Goal: Manage account settings

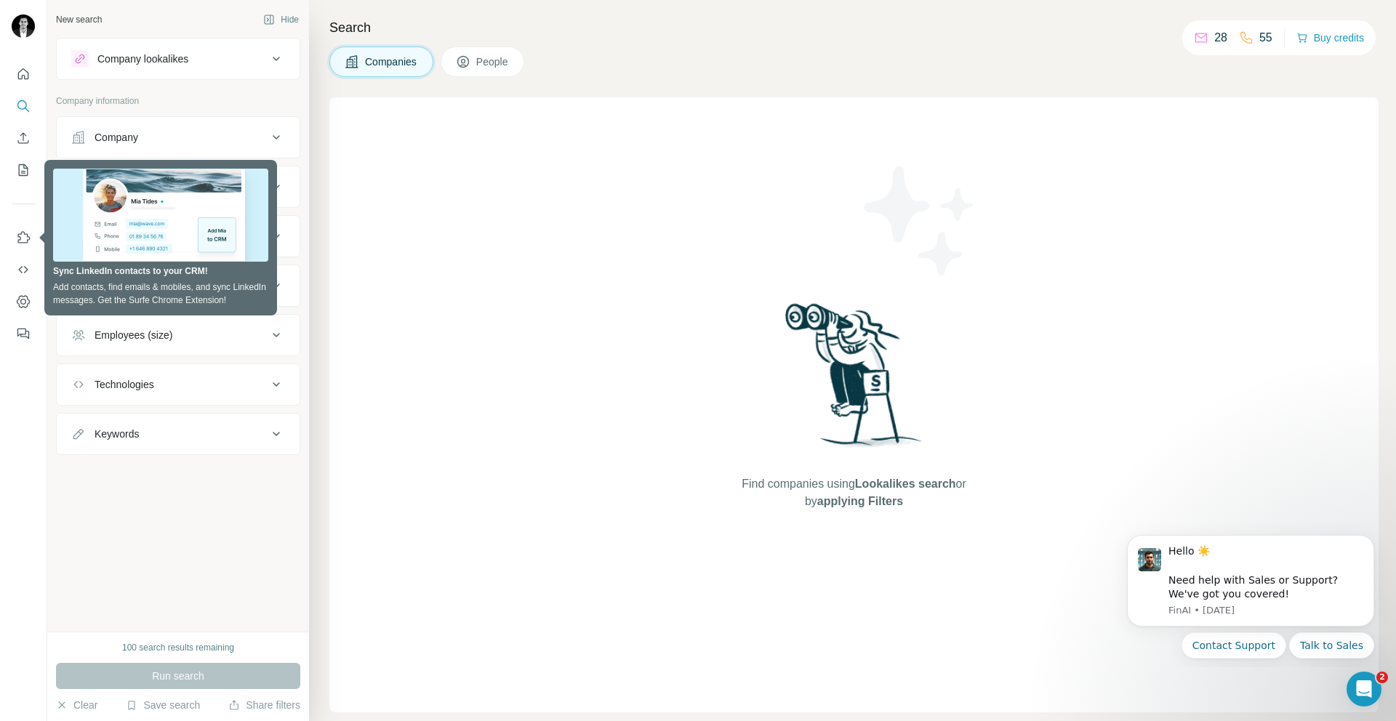
click at [262, 63] on div "Company lookalikes" at bounding box center [169, 58] width 196 height 17
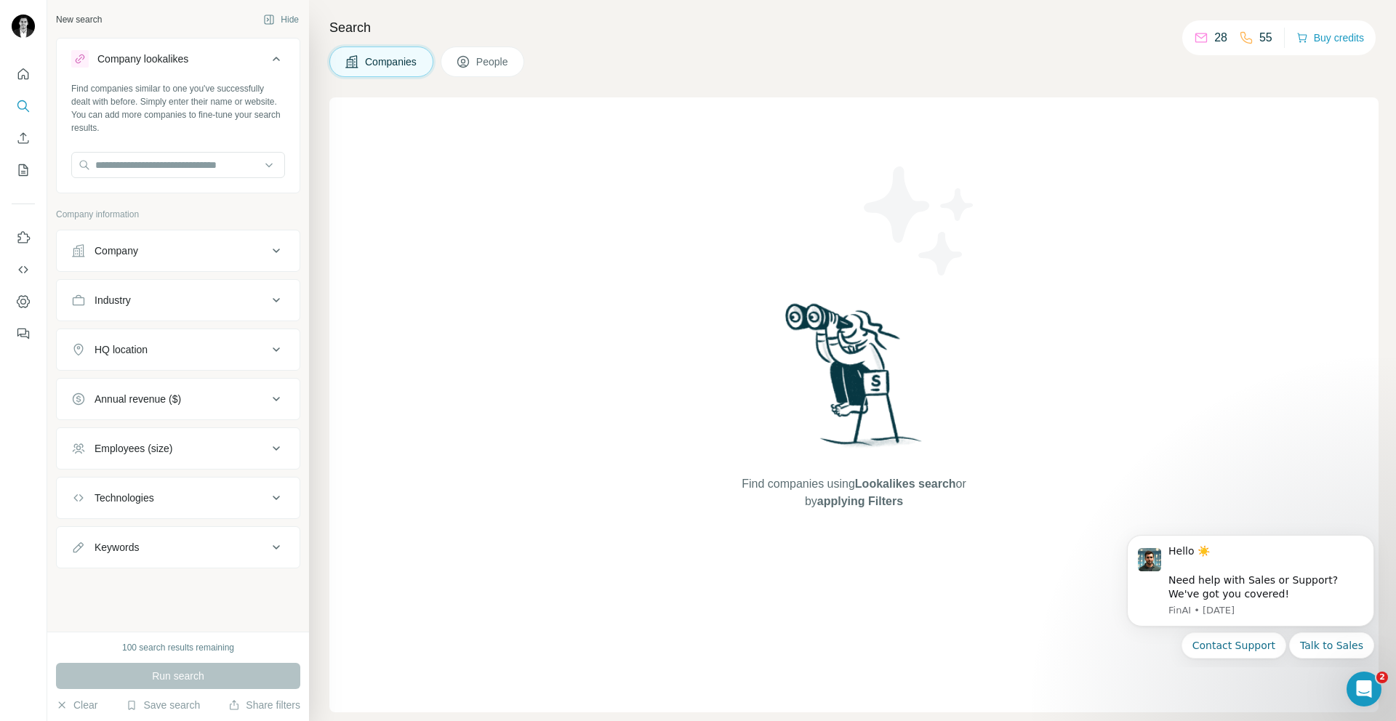
click at [262, 63] on div "Company lookalikes" at bounding box center [169, 58] width 196 height 17
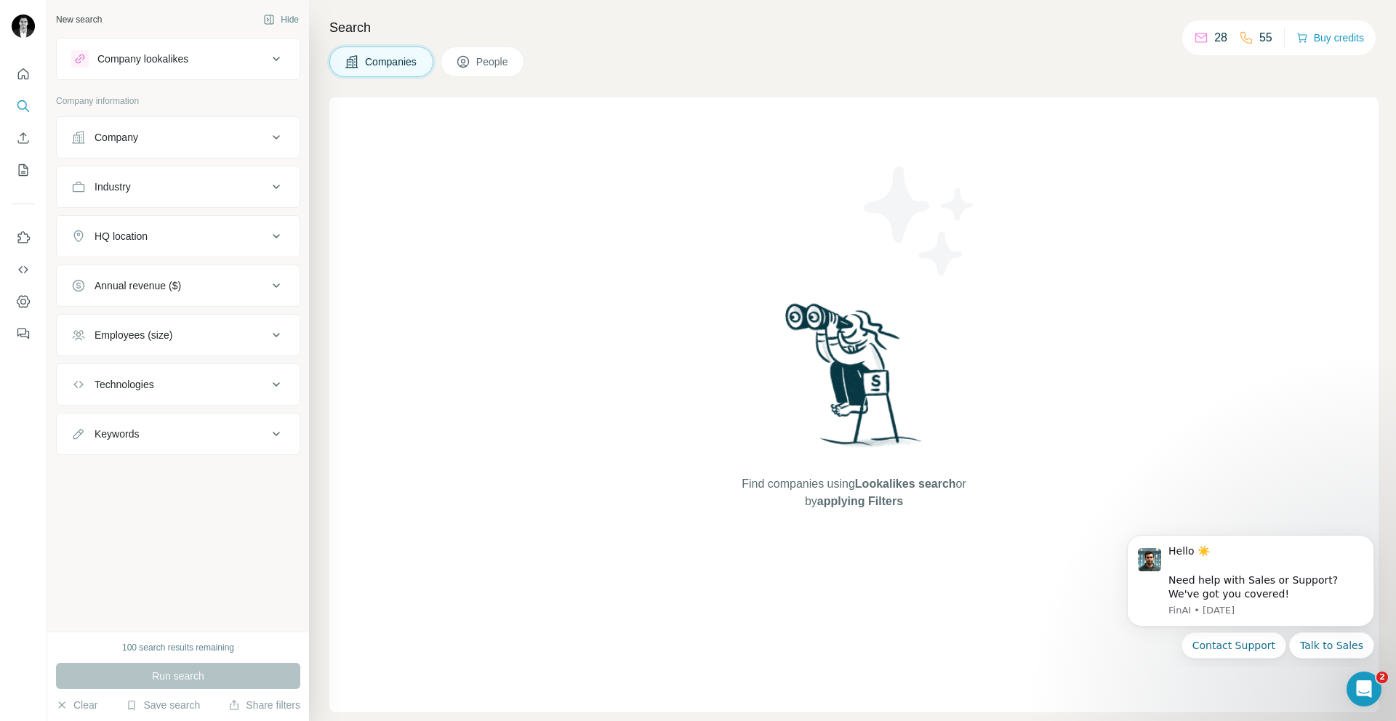
click at [262, 63] on div "Company lookalikes" at bounding box center [169, 58] width 196 height 17
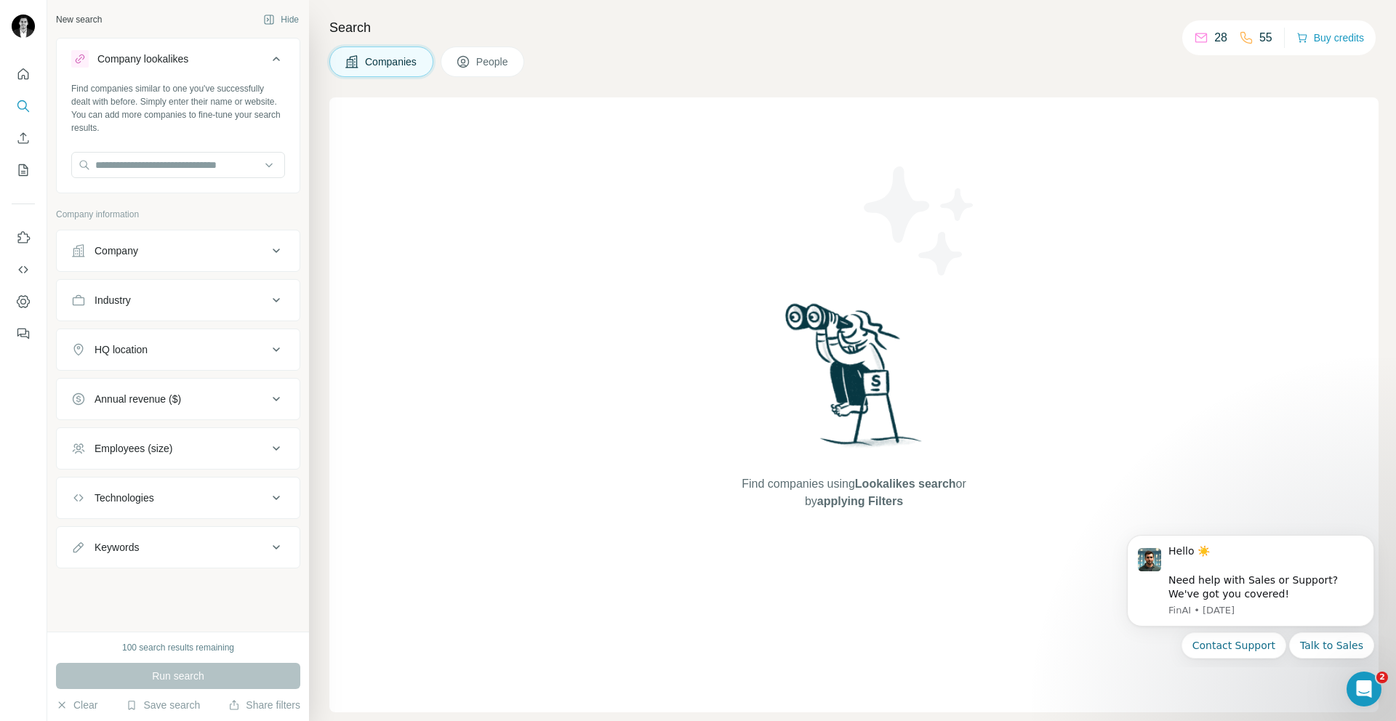
click at [262, 63] on div "Company lookalikes" at bounding box center [169, 58] width 196 height 17
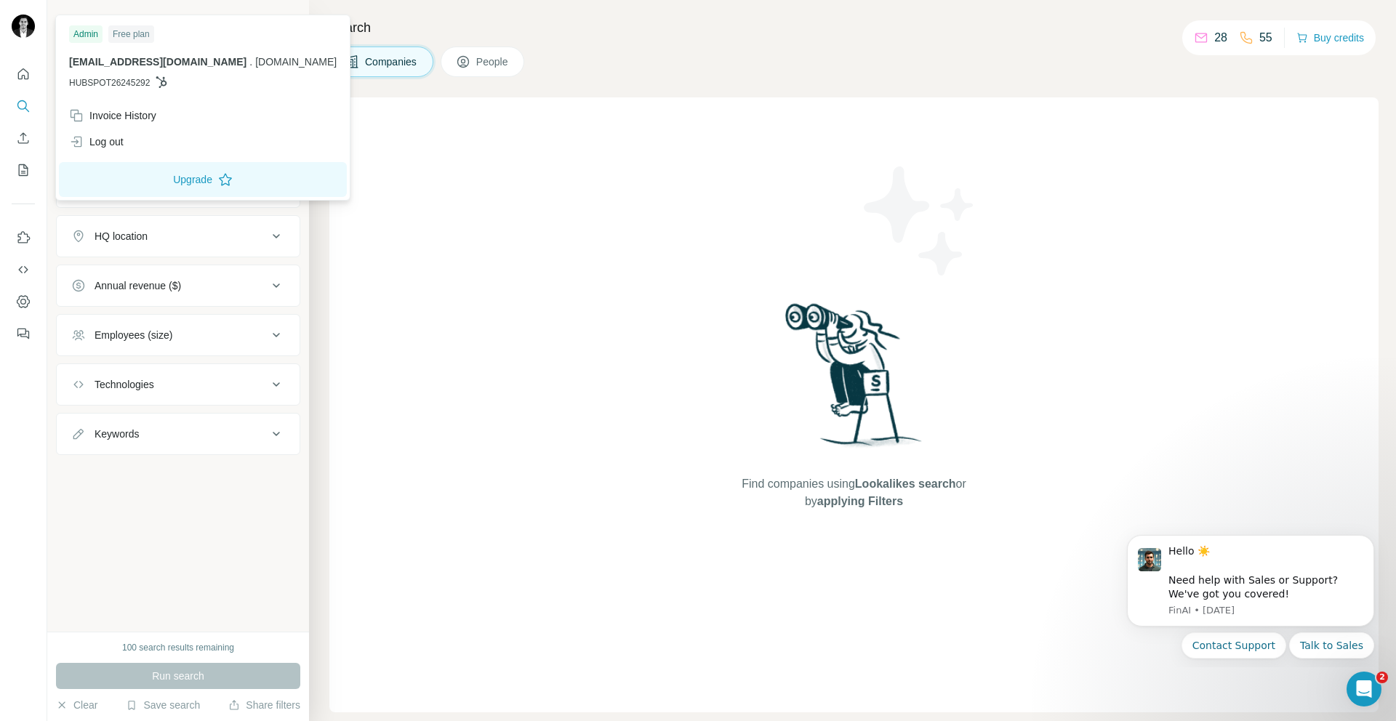
click at [18, 28] on img at bounding box center [23, 26] width 23 height 23
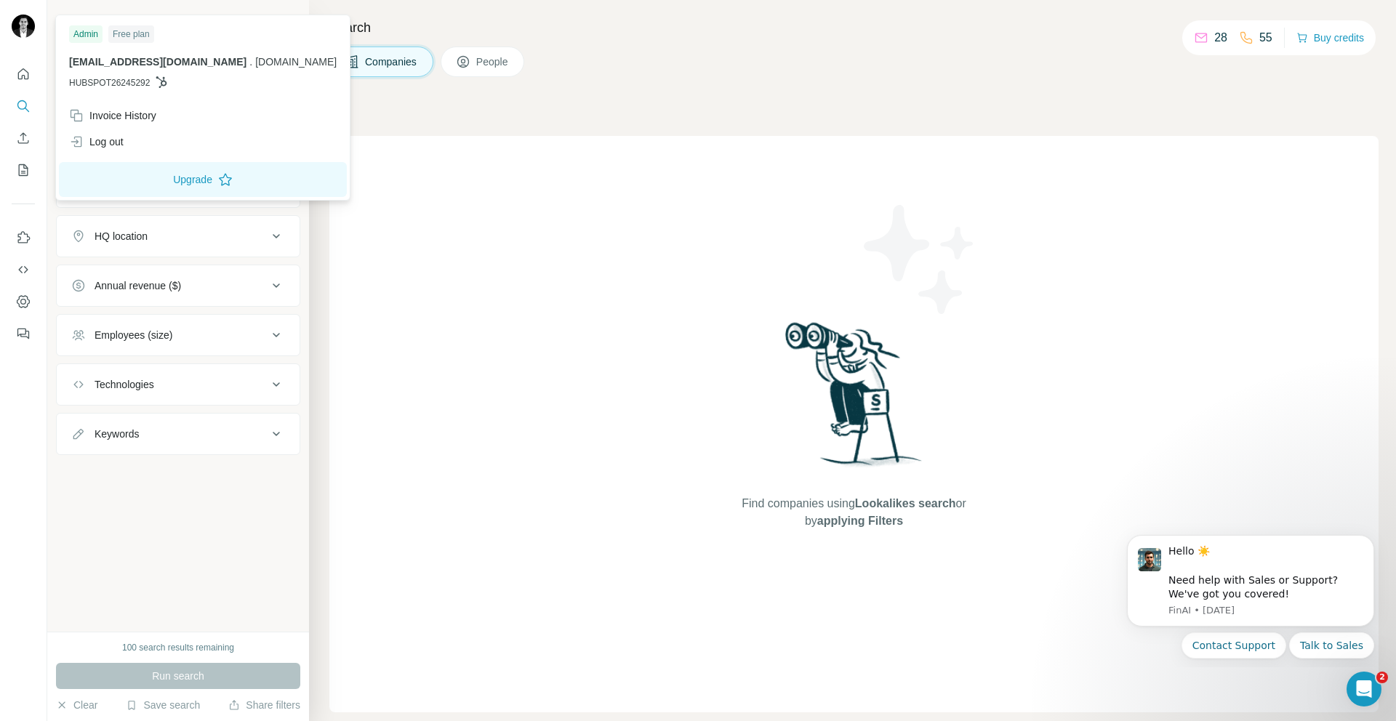
click at [151, 77] on p "HUBSPOT26245292" at bounding box center [203, 82] width 268 height 13
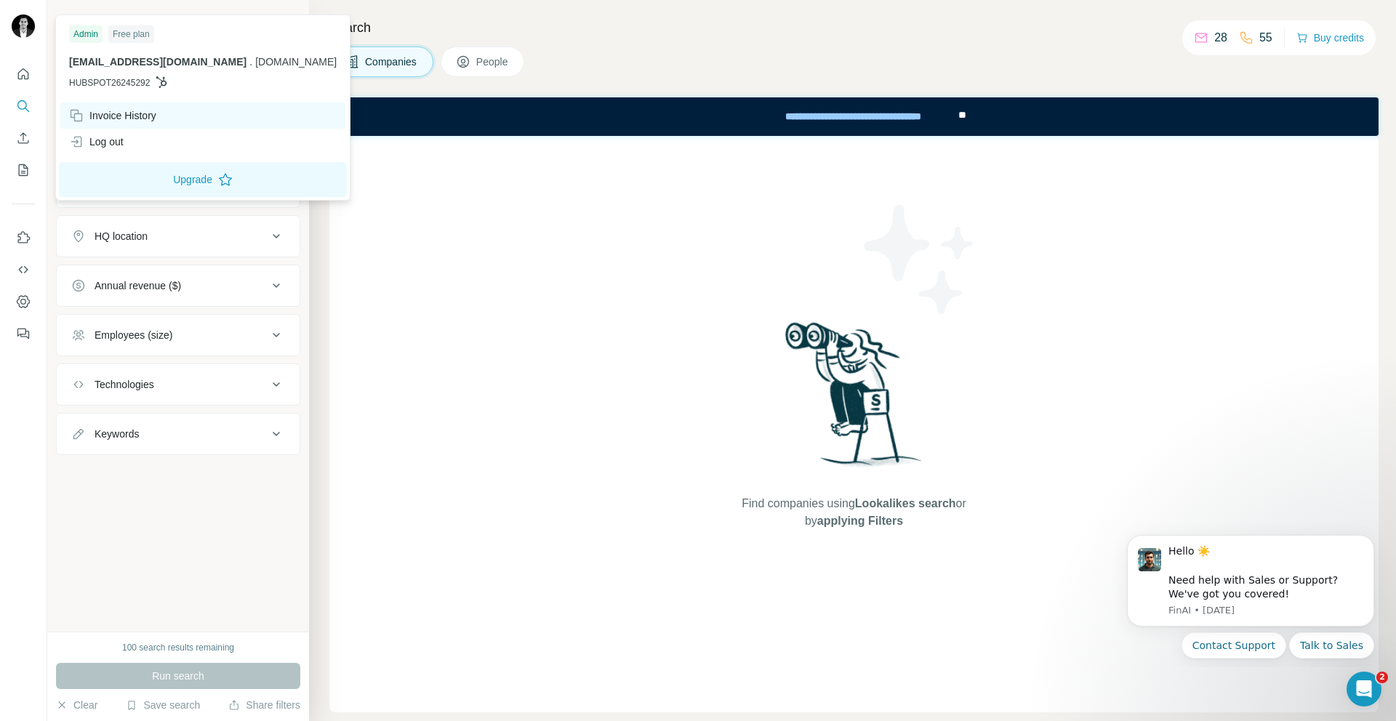
click at [143, 110] on div "Invoice History" at bounding box center [112, 115] width 87 height 15
click at [143, 115] on div "Invoice History" at bounding box center [112, 115] width 87 height 15
click at [1372, 538] on icon "Dismiss notification" at bounding box center [1371, 540] width 8 height 8
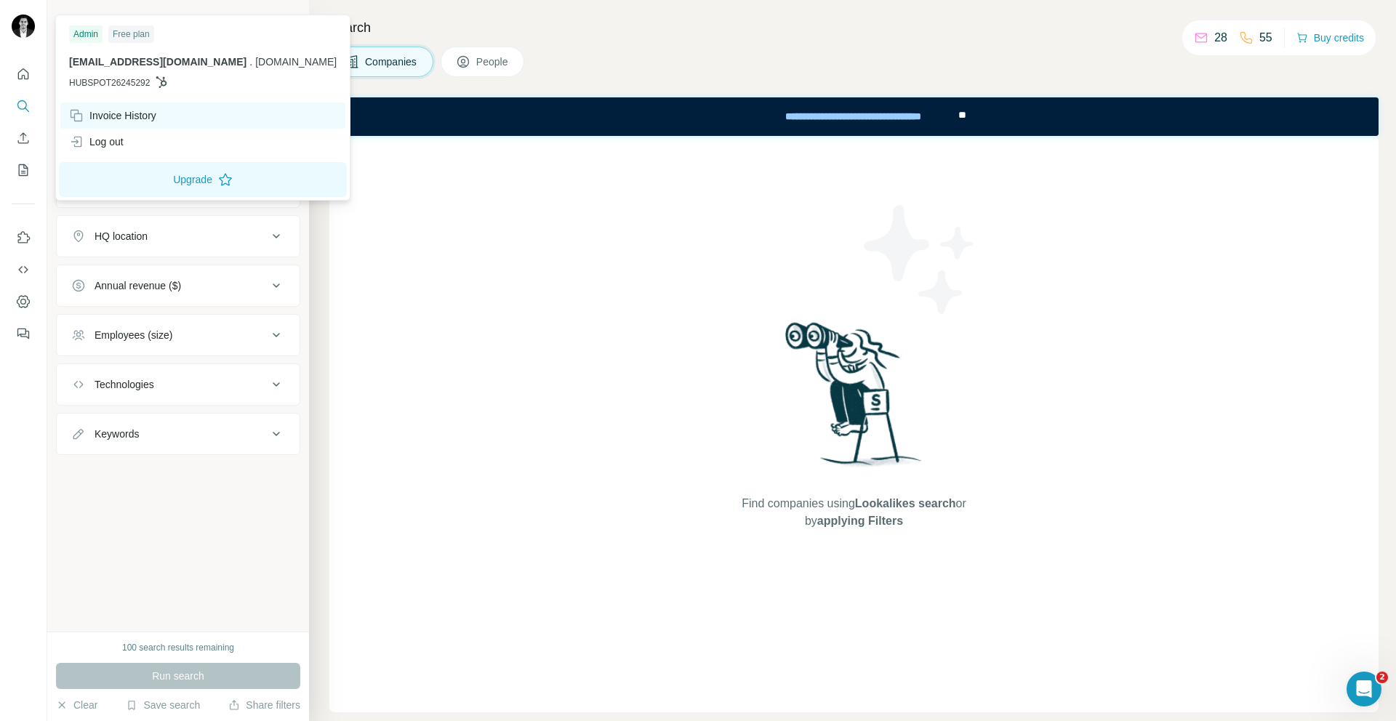
click at [137, 103] on div "Invoice History" at bounding box center [202, 116] width 285 height 26
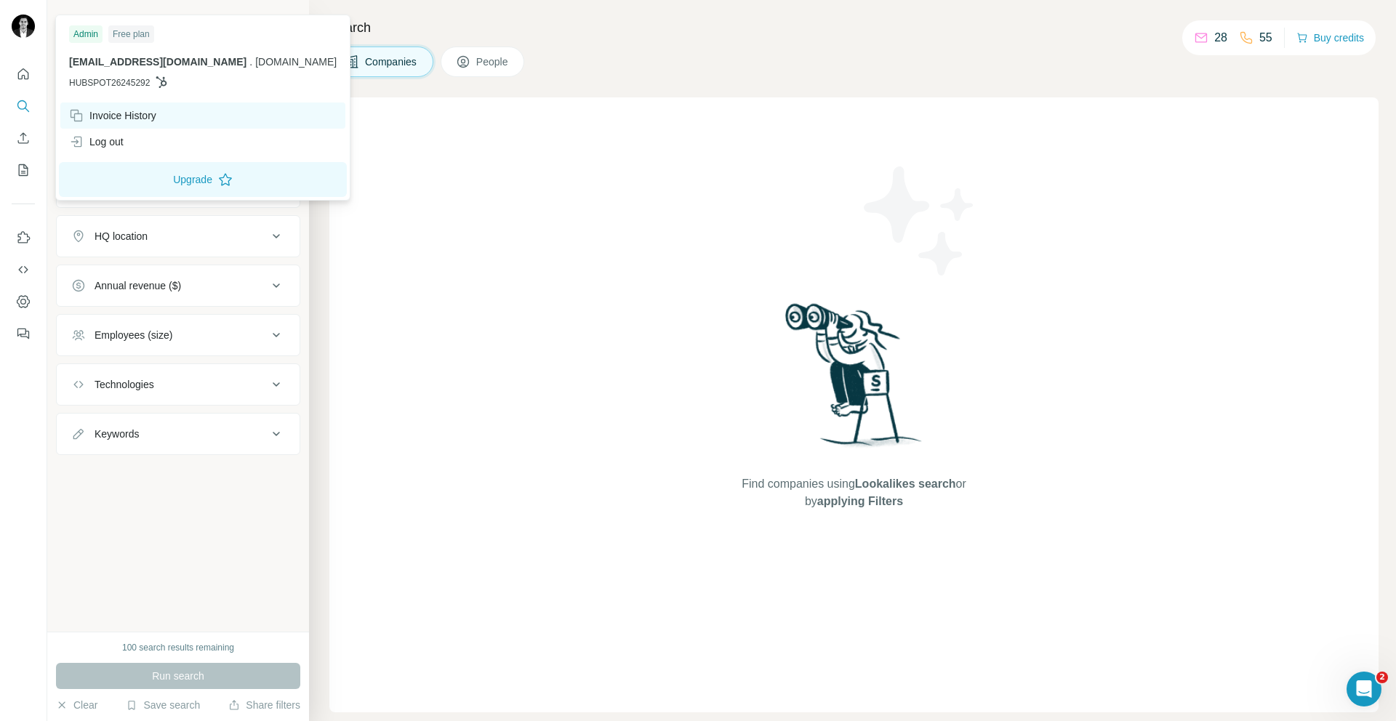
click at [120, 122] on div "Invoice History Log out" at bounding box center [203, 129] width 288 height 52
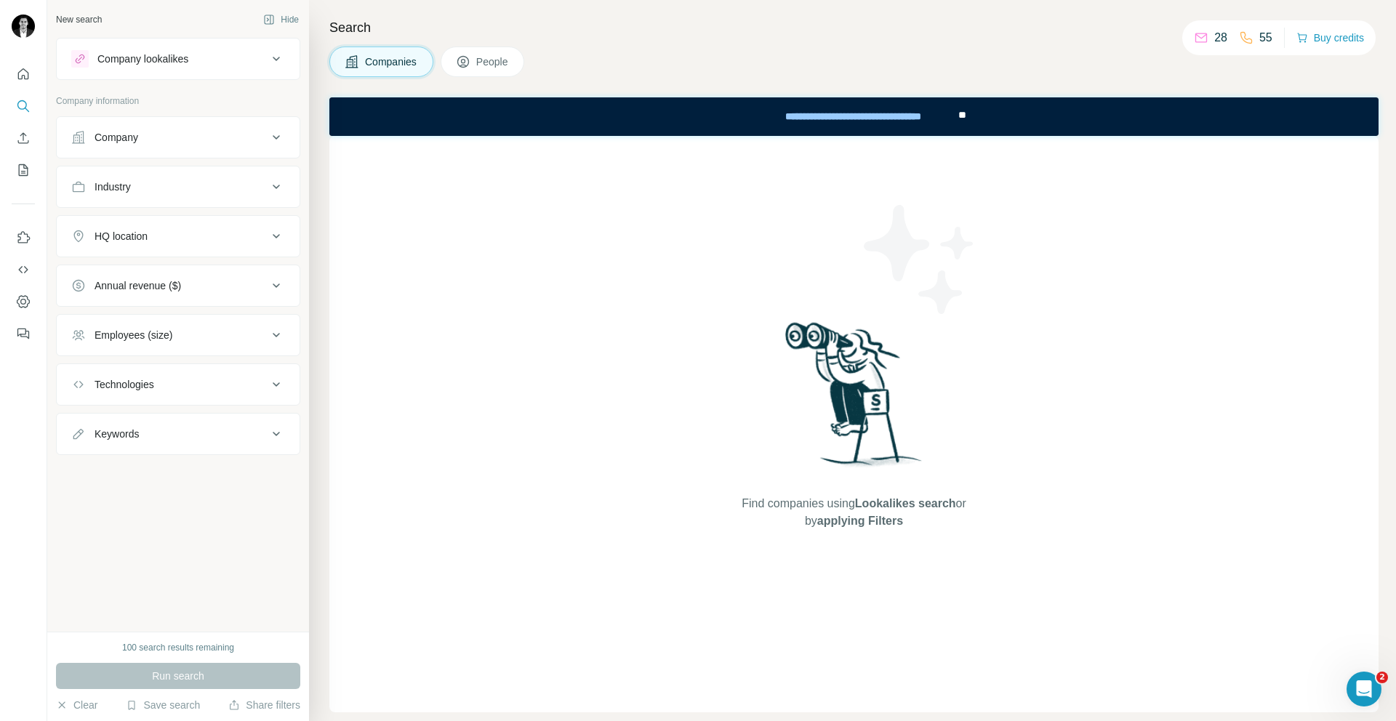
click at [399, 66] on span "Companies" at bounding box center [391, 62] width 53 height 15
click at [24, 303] on icon "Dashboard" at bounding box center [23, 302] width 15 height 15
